Goal: Information Seeking & Learning: Learn about a topic

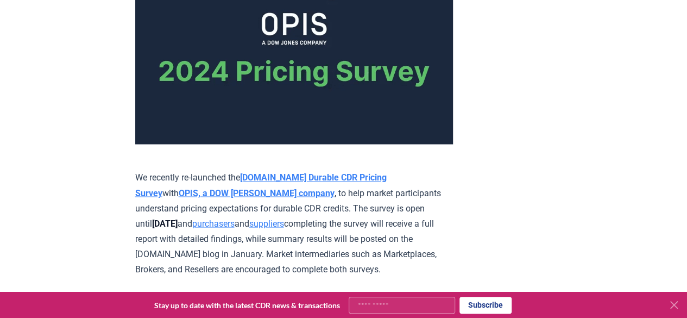
scroll to position [2777, 0]
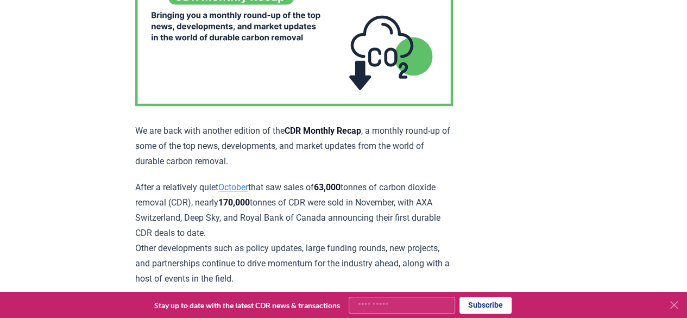
scroll to position [4619, 0]
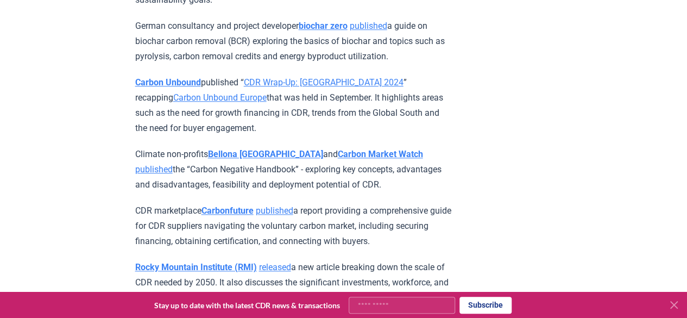
click at [284, 87] on link "CDR Wrap-Up: [GEOGRAPHIC_DATA] 2024" at bounding box center [324, 82] width 160 height 10
